Goal: Go to known website: Access a specific website the user already knows

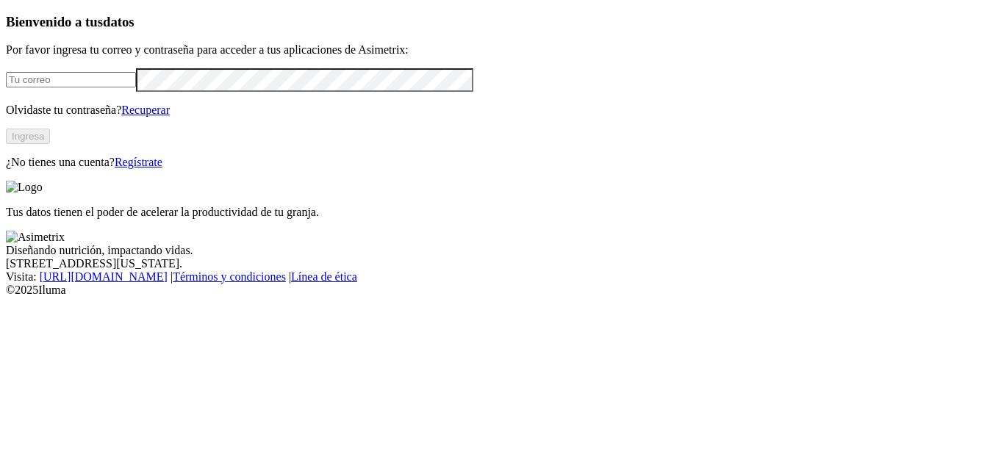
type input "[PERSON_NAME][EMAIL_ADDRESS][DOMAIN_NAME]"
click at [50, 144] on button "Ingresa" at bounding box center [28, 136] width 44 height 15
